Goal: Information Seeking & Learning: Compare options

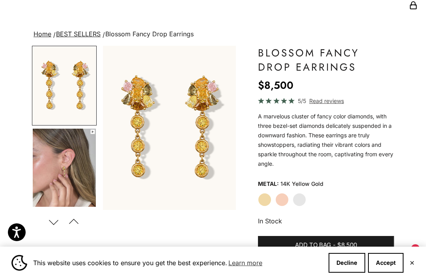
scroll to position [57, 0]
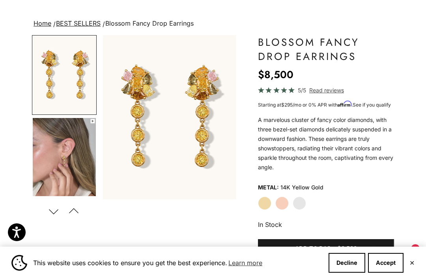
click at [65, 138] on img "Go to item 4" at bounding box center [64, 157] width 63 height 78
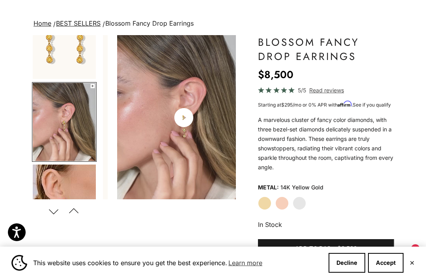
scroll to position [39, 0]
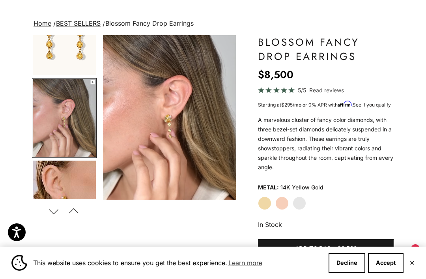
click at [120, 77] on video "#YellowGold\a#RoseGold\a#WhiteGold" at bounding box center [169, 117] width 133 height 165
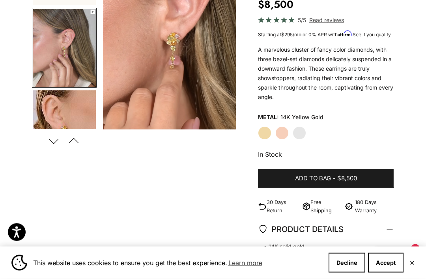
scroll to position [130, 0]
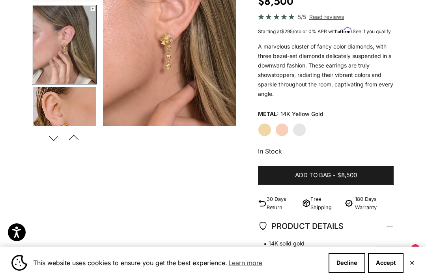
click at [284, 137] on label "Rose Gold" at bounding box center [281, 129] width 13 height 13
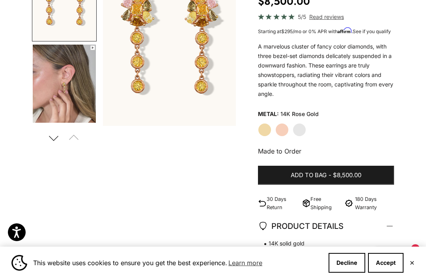
click at [267, 137] on label "Yellow Gold" at bounding box center [264, 129] width 13 height 13
click at [279, 137] on label "Rose Gold" at bounding box center [281, 129] width 13 height 13
click at [296, 136] on label "White Gold" at bounding box center [299, 129] width 13 height 13
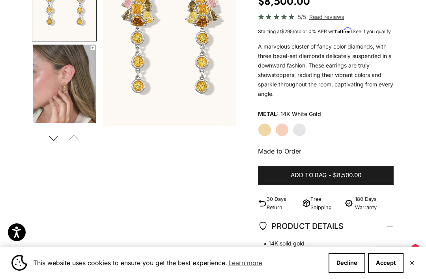
click at [264, 134] on label "Yellow Gold" at bounding box center [264, 129] width 13 height 13
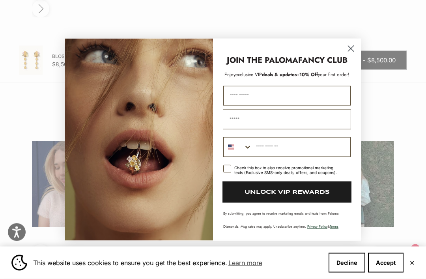
scroll to position [804, 0]
click at [354, 55] on circle "Close dialog" at bounding box center [350, 48] width 13 height 13
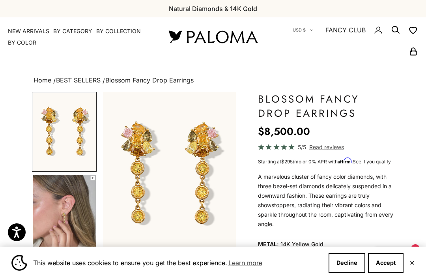
scroll to position [0, 553]
